Goal: Find specific page/section: Find specific page/section

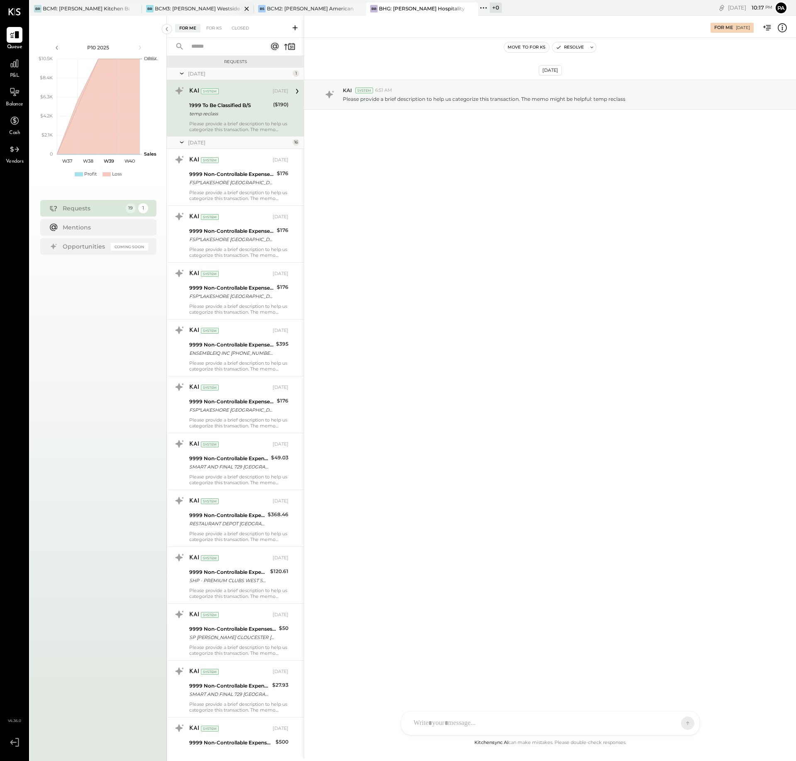
click at [217, 3] on div "BR BCM3: [PERSON_NAME] Westside Grill" at bounding box center [198, 8] width 112 height 13
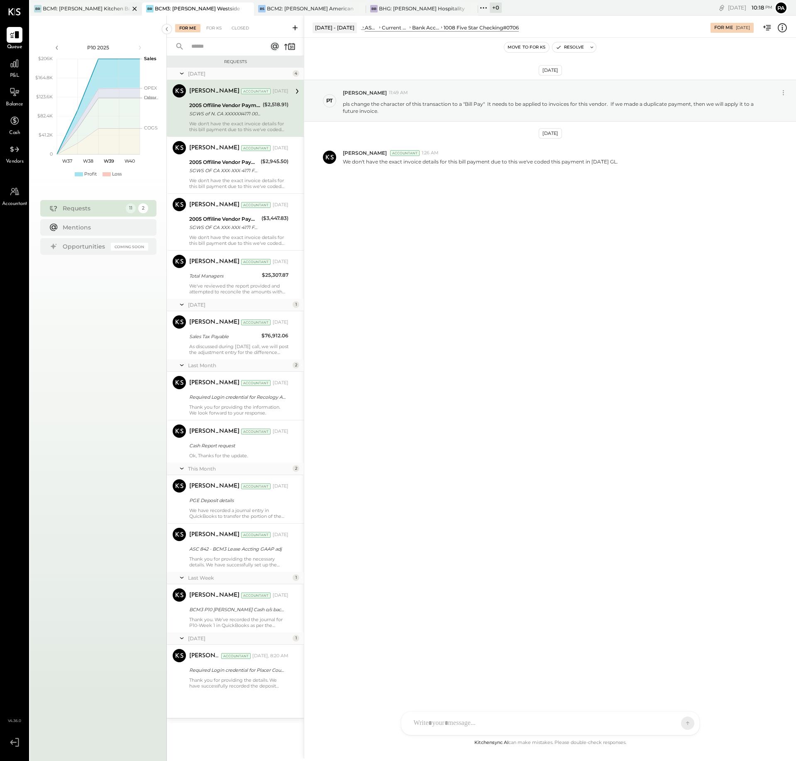
click at [90, 8] on div "BCM1: [PERSON_NAME] Kitchen Bar Market" at bounding box center [86, 8] width 87 height 7
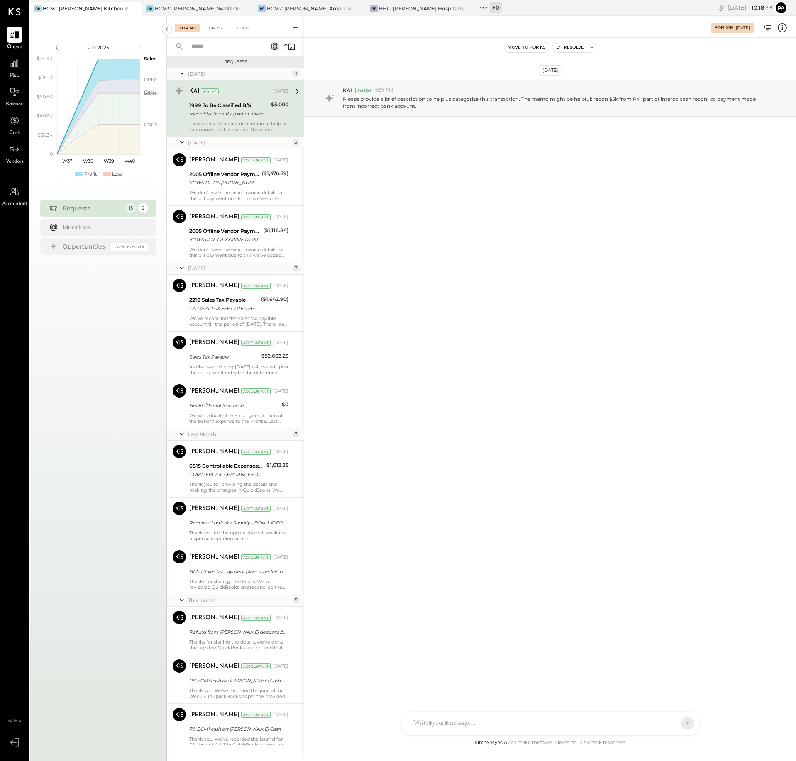
click at [215, 27] on div "For KS" at bounding box center [214, 28] width 24 height 8
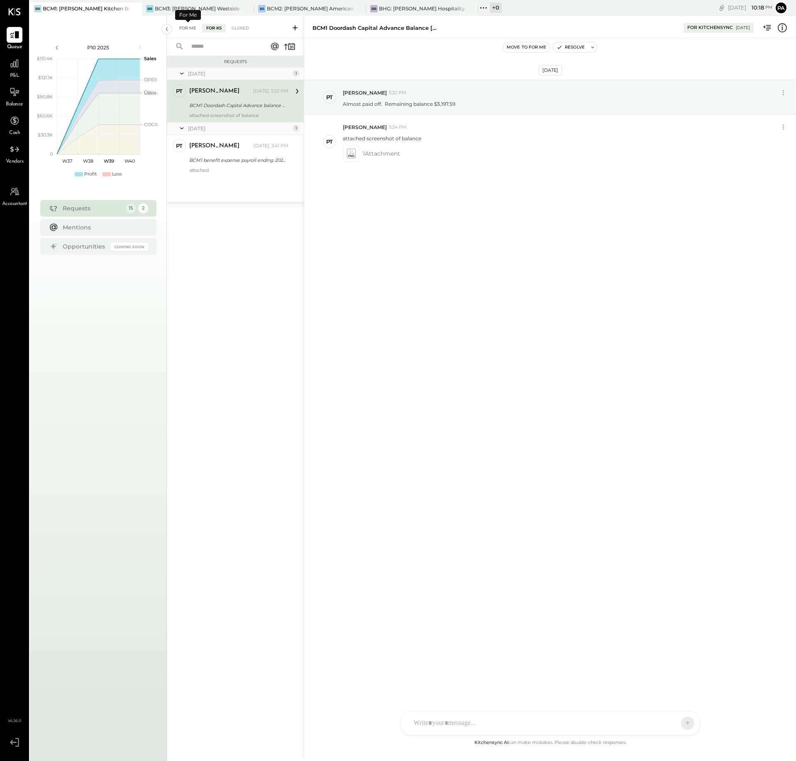
click at [186, 28] on div "For Me" at bounding box center [187, 28] width 25 height 8
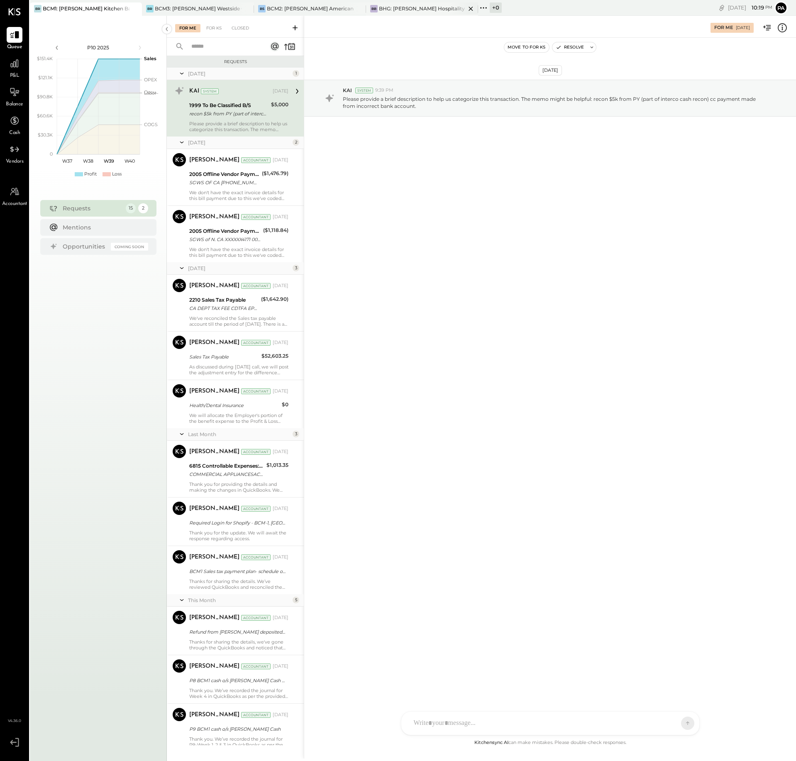
click at [403, 7] on div "BHG: [PERSON_NAME] Hospitality Group, LLC" at bounding box center [422, 8] width 87 height 7
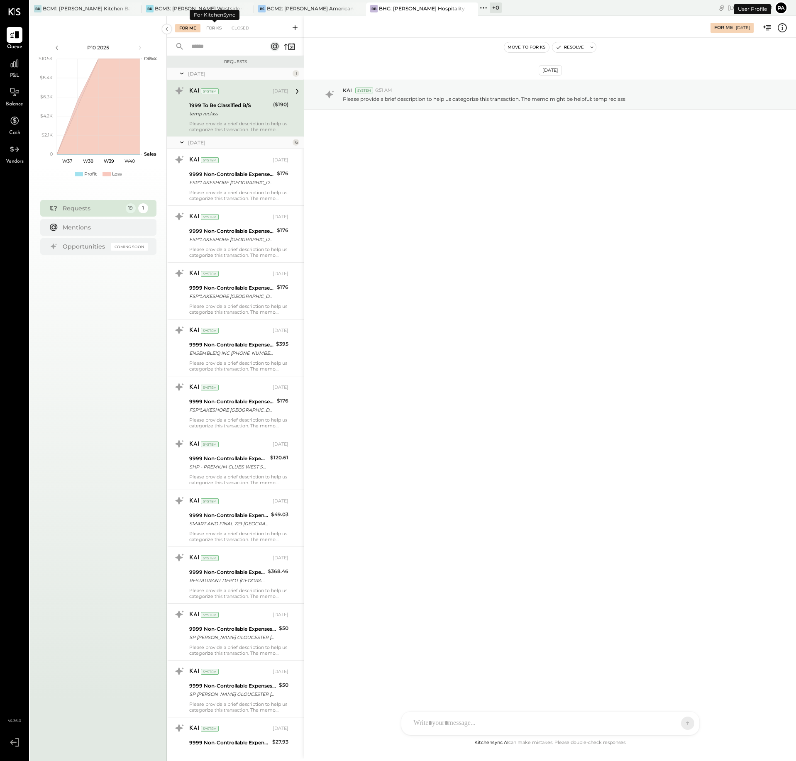
click at [218, 29] on div "For KS" at bounding box center [214, 28] width 24 height 8
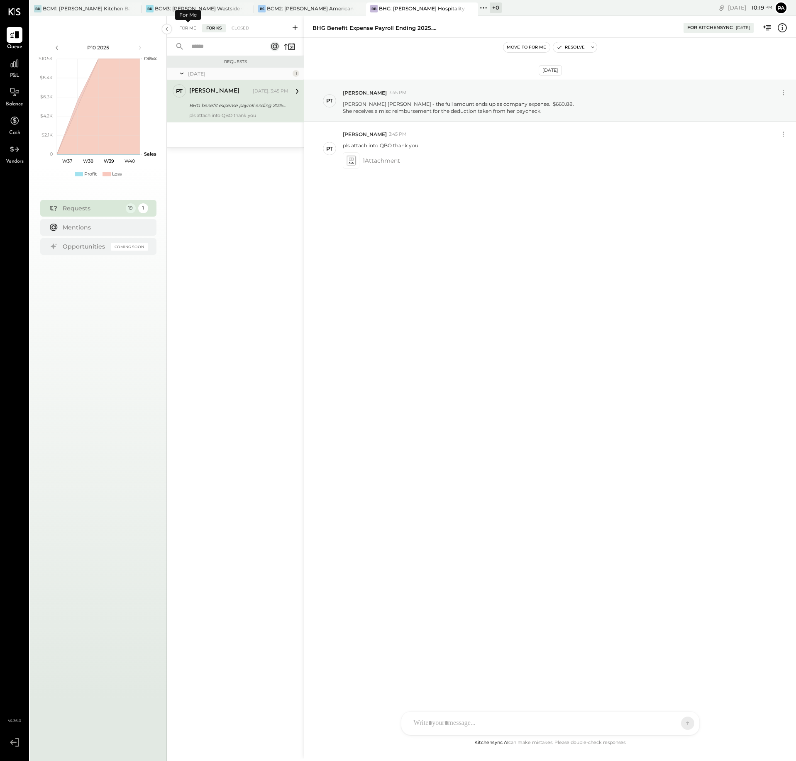
click at [191, 29] on div "For Me" at bounding box center [187, 28] width 25 height 8
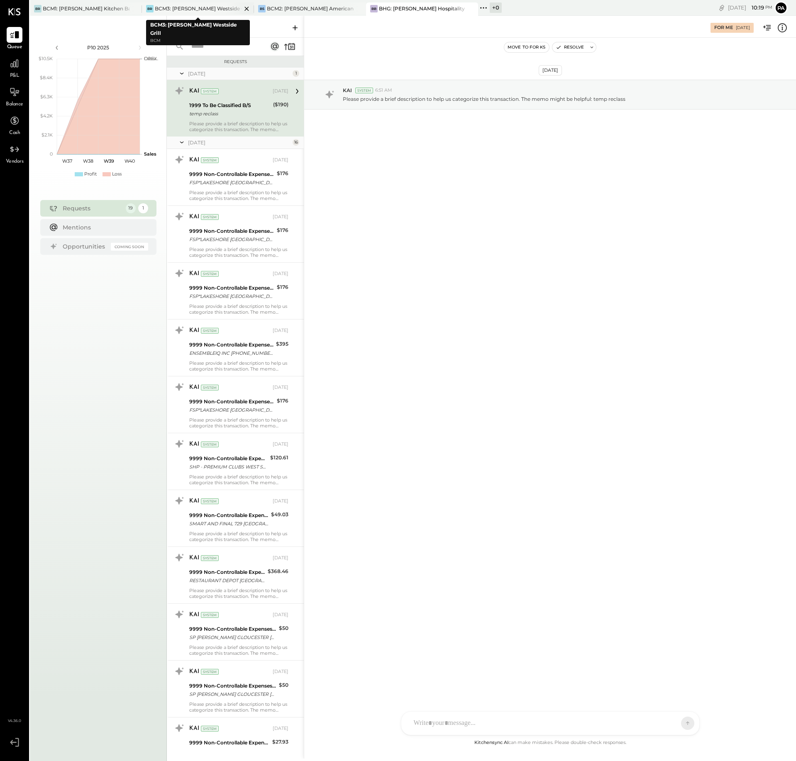
click at [225, 10] on div "BCM3: [PERSON_NAME] Westside Grill" at bounding box center [198, 8] width 87 height 7
